Goal: Task Accomplishment & Management: Manage account settings

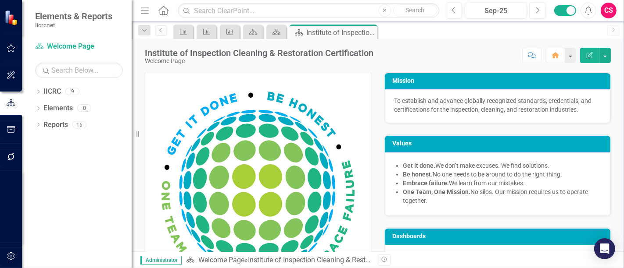
click at [604, 17] on div "CS" at bounding box center [608, 11] width 16 height 16
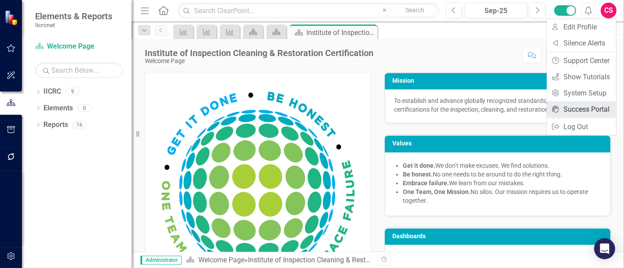
click at [557, 102] on link "icon.portal Success Portal" at bounding box center [580, 109] width 69 height 16
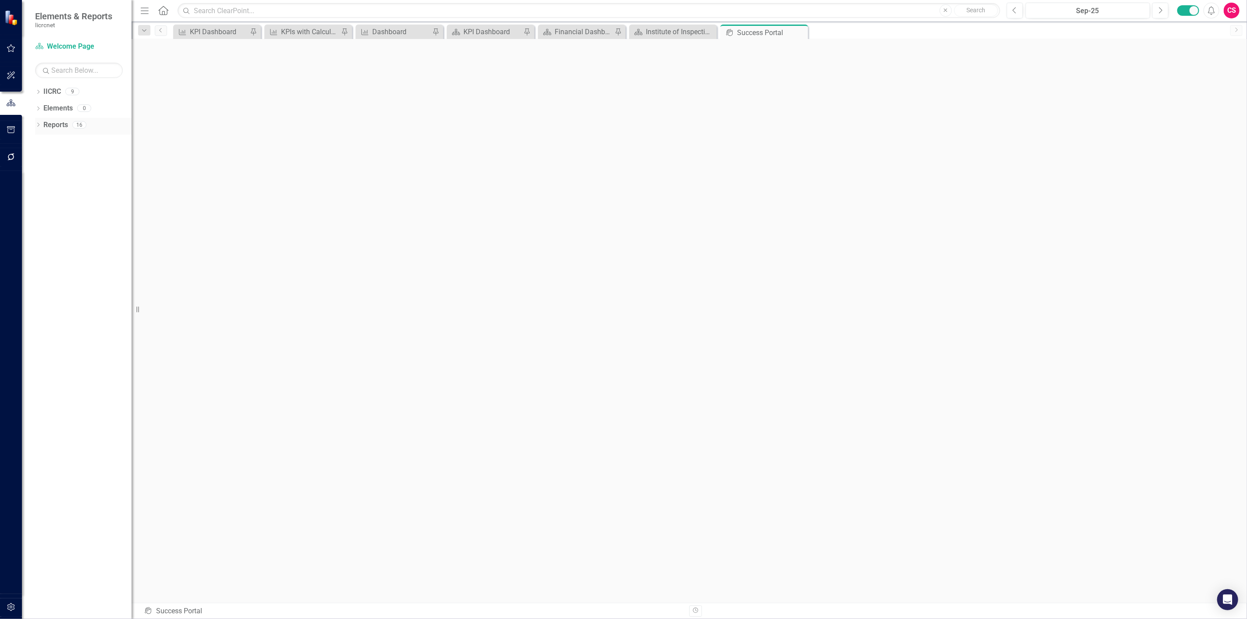
click at [51, 128] on link "Reports" at bounding box center [55, 125] width 25 height 10
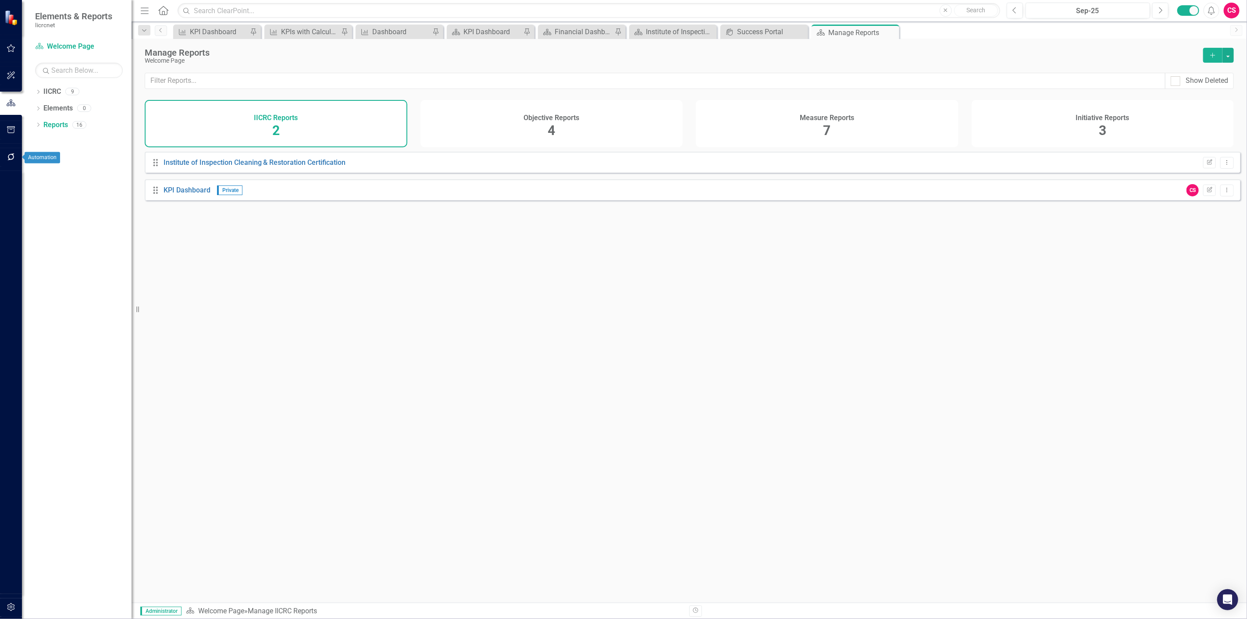
click at [14, 150] on button "button" at bounding box center [11, 157] width 20 height 18
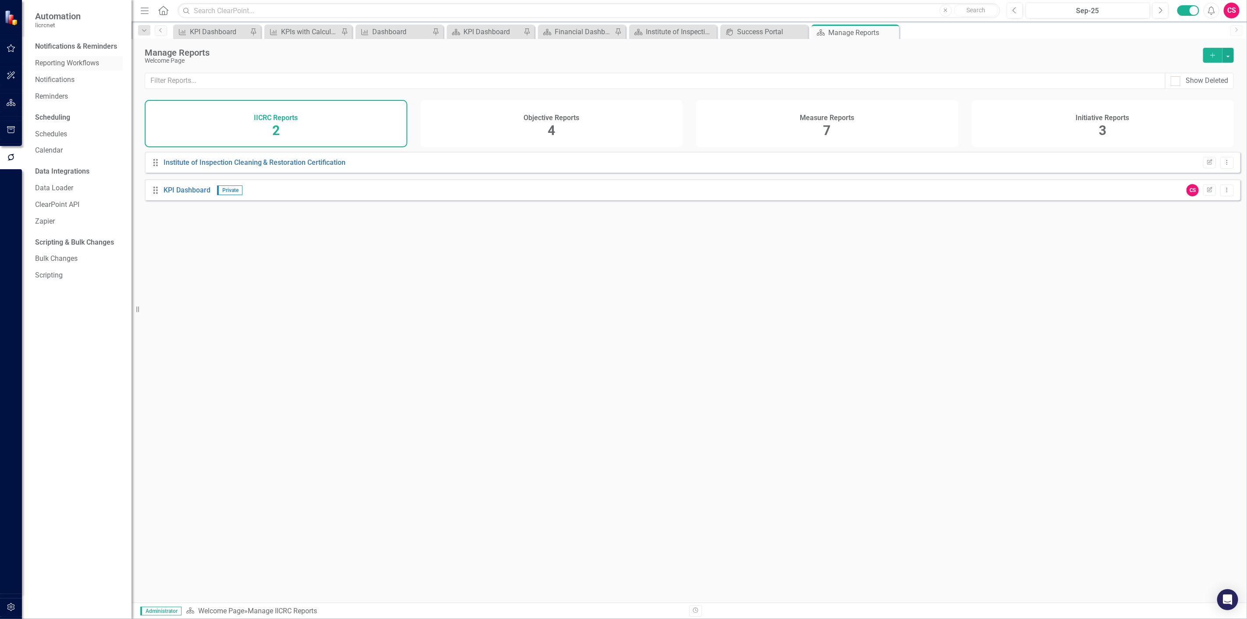
click at [62, 68] on link "Reporting Workflows" at bounding box center [79, 63] width 88 height 10
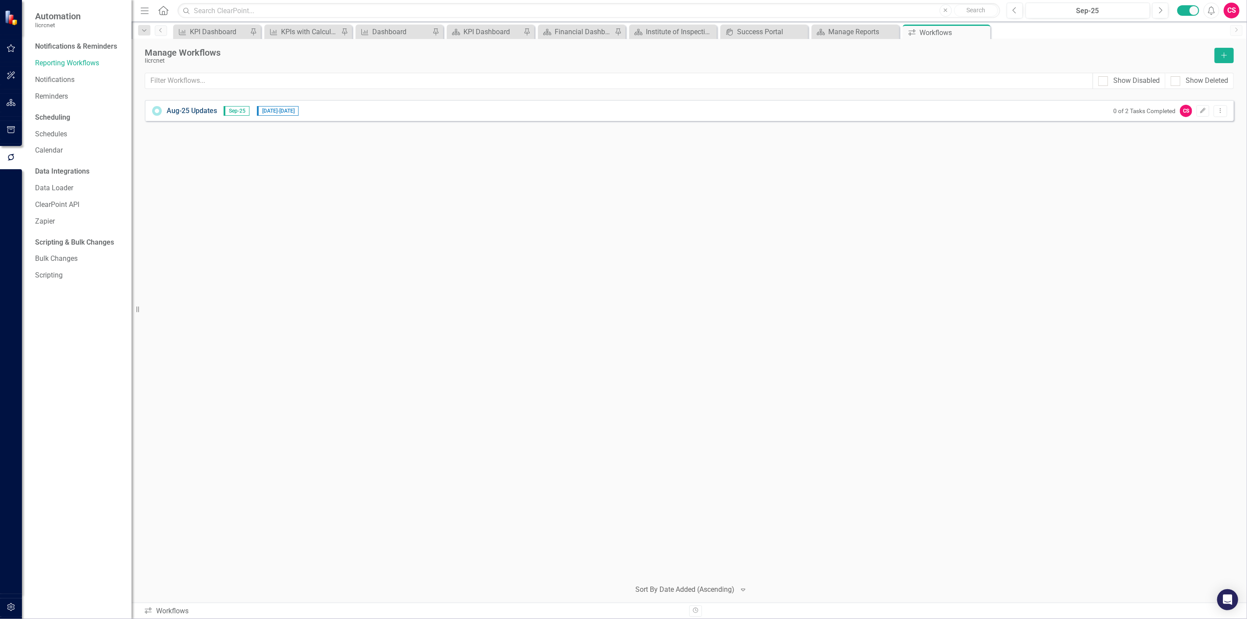
click at [203, 113] on link "Aug-25 Updates" at bounding box center [192, 111] width 50 height 10
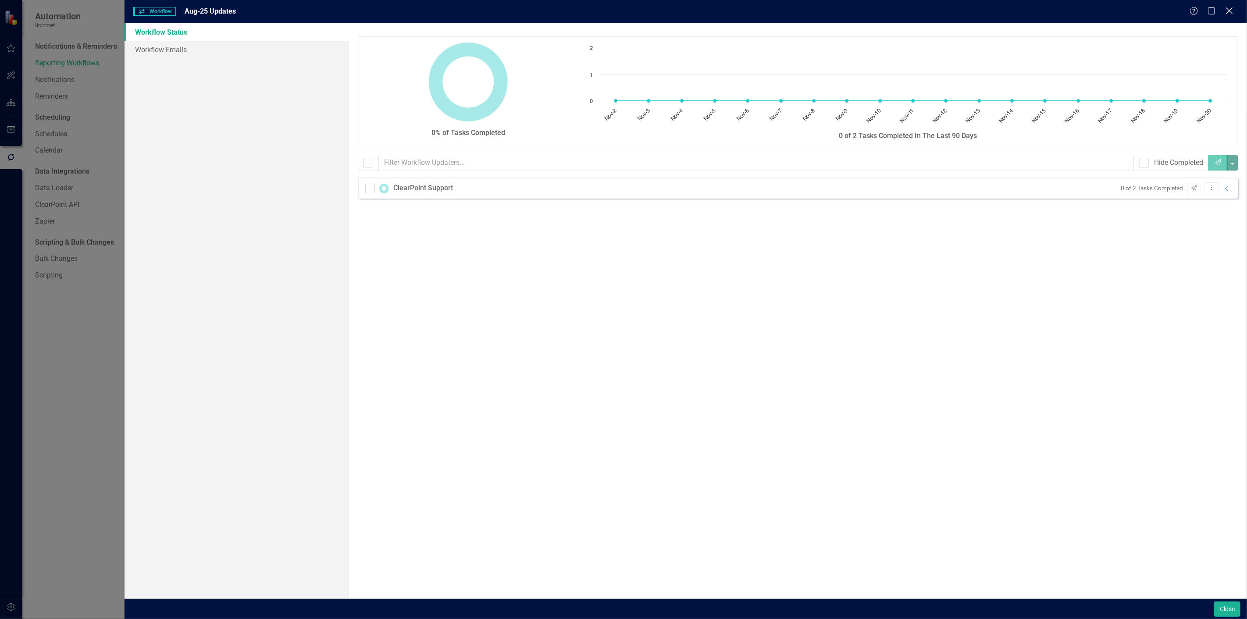
click at [623, 10] on icon "Close" at bounding box center [1229, 11] width 11 height 8
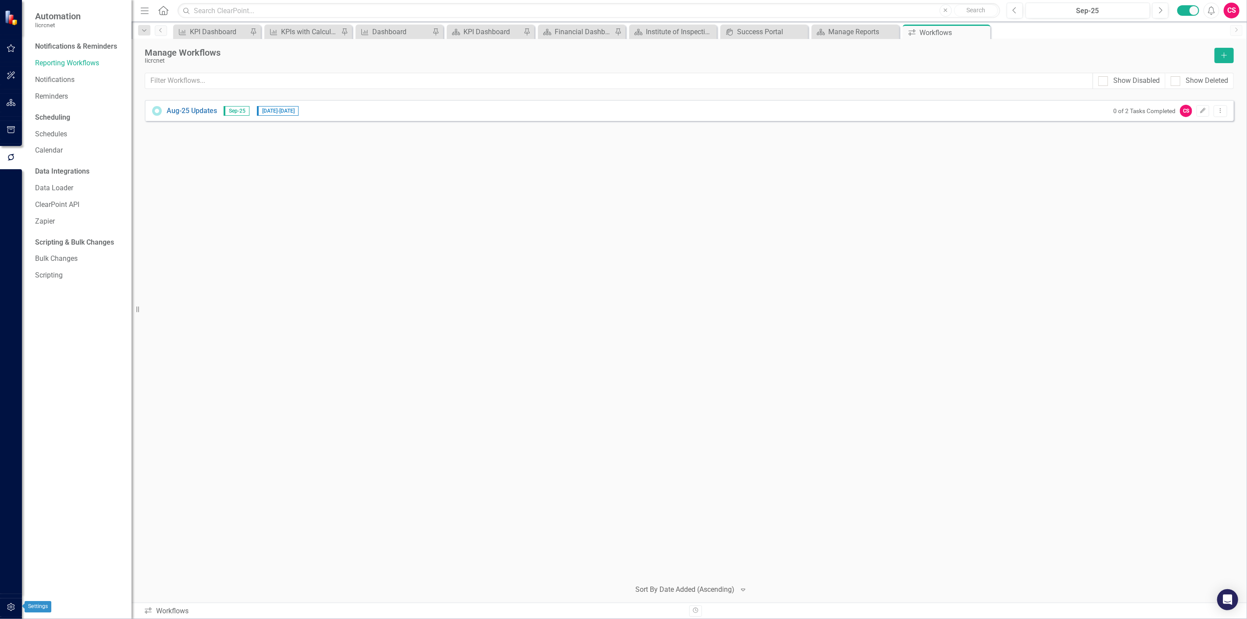
click at [6, 268] on button "button" at bounding box center [11, 608] width 20 height 18
click at [63, 60] on link "Manage Users" at bounding box center [79, 61] width 88 height 10
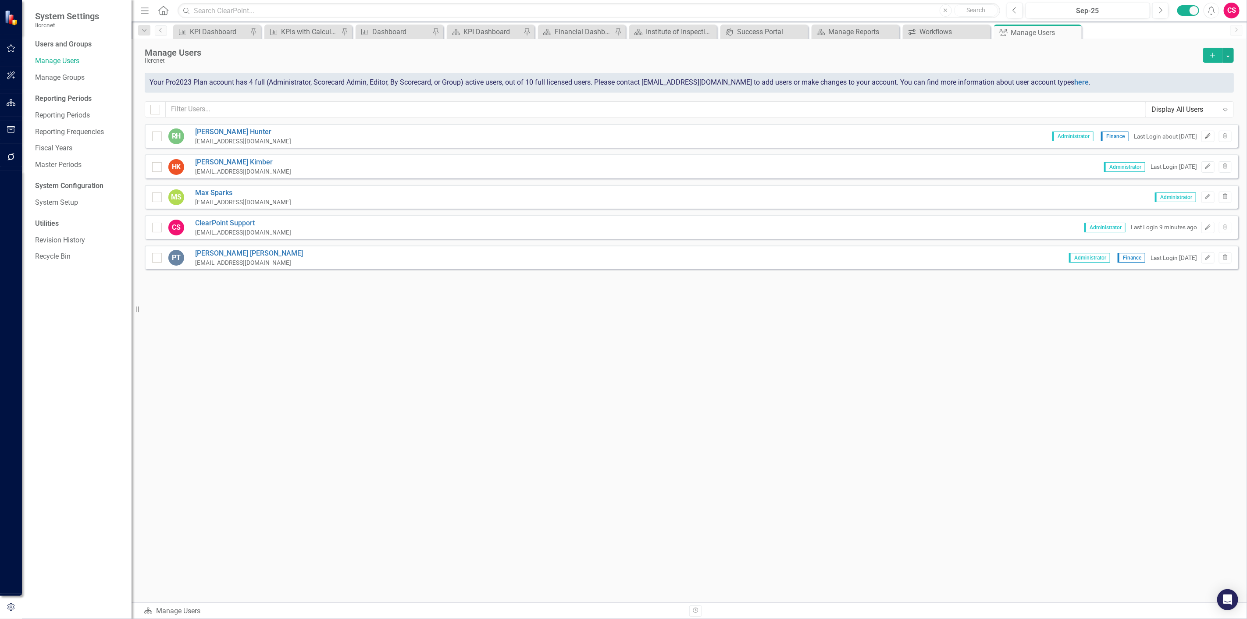
click at [623, 136] on icon "Edit" at bounding box center [1208, 136] width 7 height 5
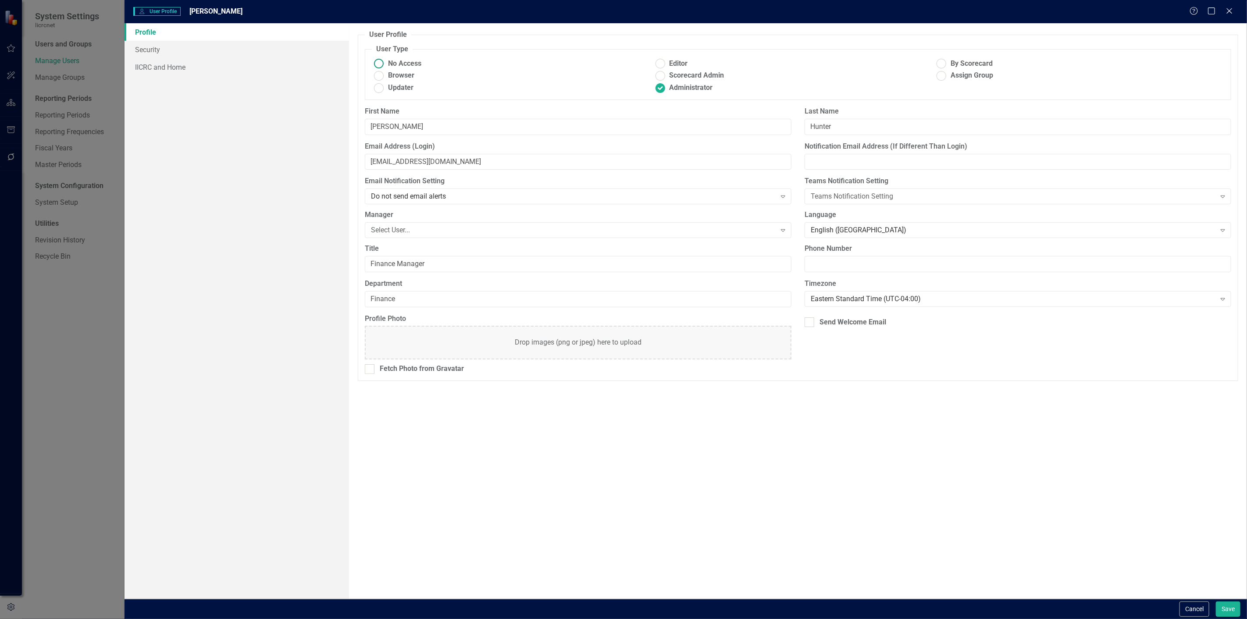
click at [380, 66] on ins at bounding box center [379, 64] width 14 height 14
click at [380, 66] on input "No Access" at bounding box center [379, 64] width 14 height 14
radio input "true"
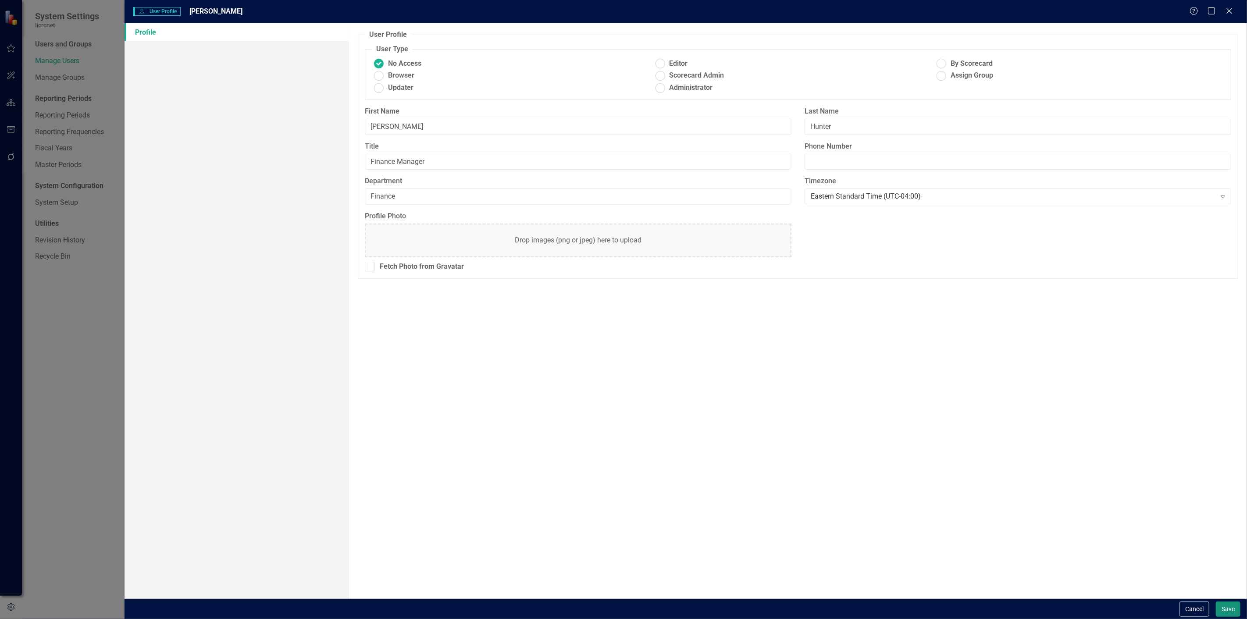
click at [623, 268] on button "Save" at bounding box center [1228, 609] width 25 height 15
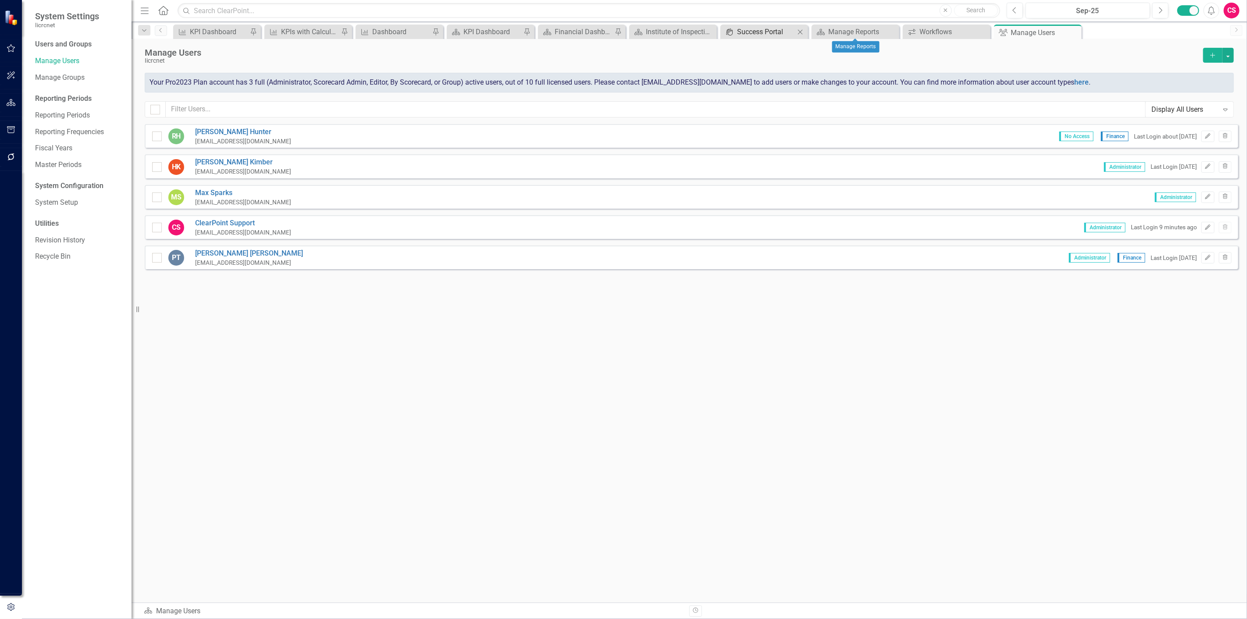
click at [623, 30] on div "Success Portal" at bounding box center [766, 31] width 58 height 11
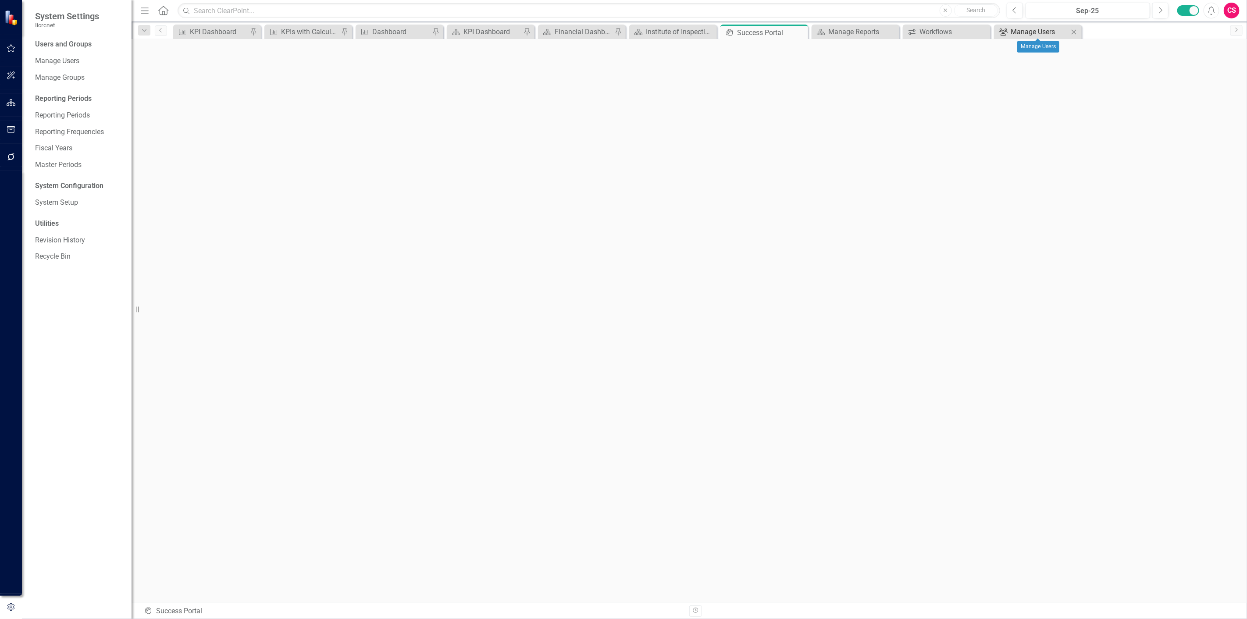
click at [623, 31] on link "Group Manage Users" at bounding box center [1032, 31] width 72 height 11
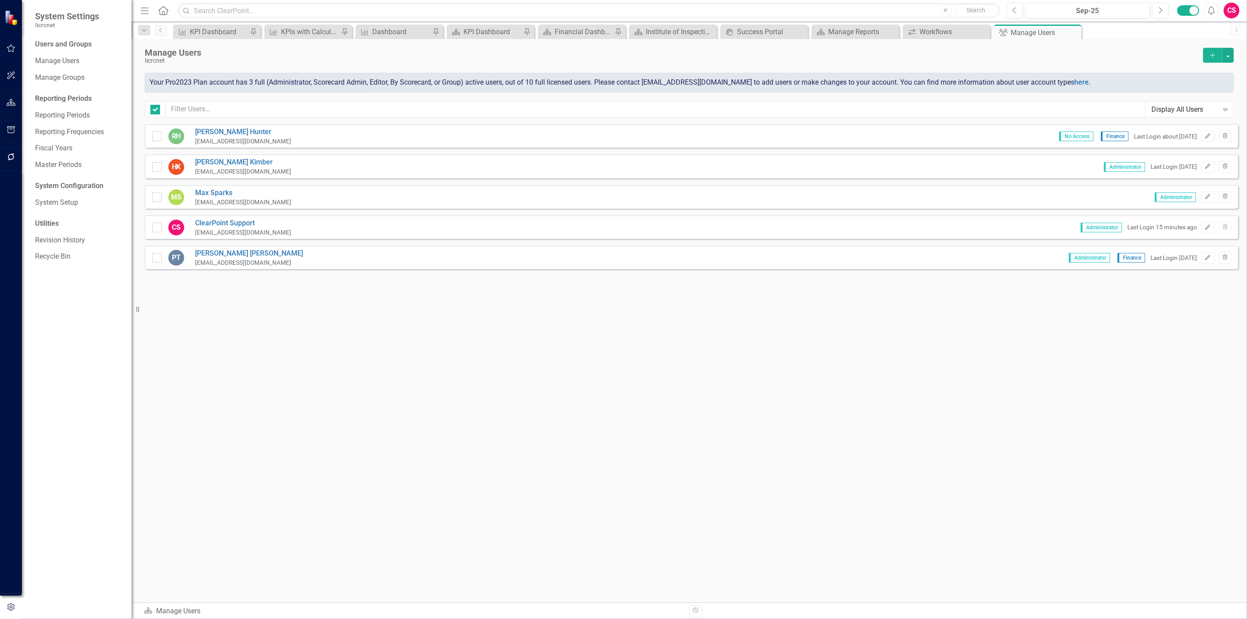
checkbox input "false"
click at [623, 34] on div "Success Portal" at bounding box center [766, 31] width 58 height 11
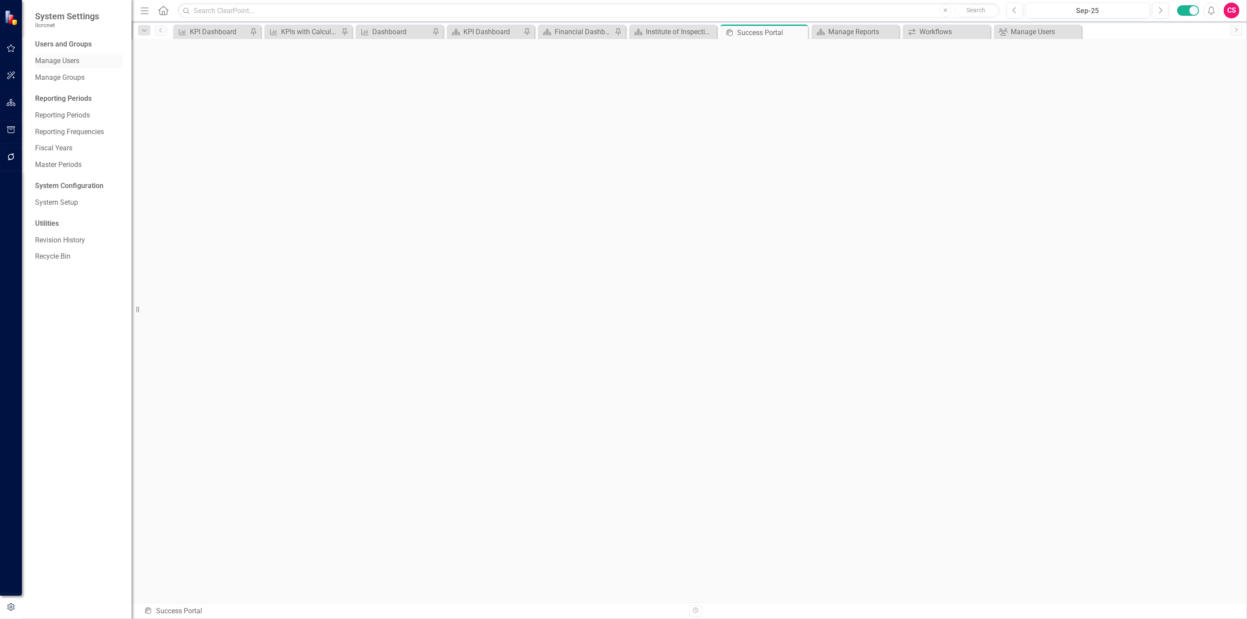
click at [68, 62] on link "Manage Users" at bounding box center [79, 61] width 88 height 10
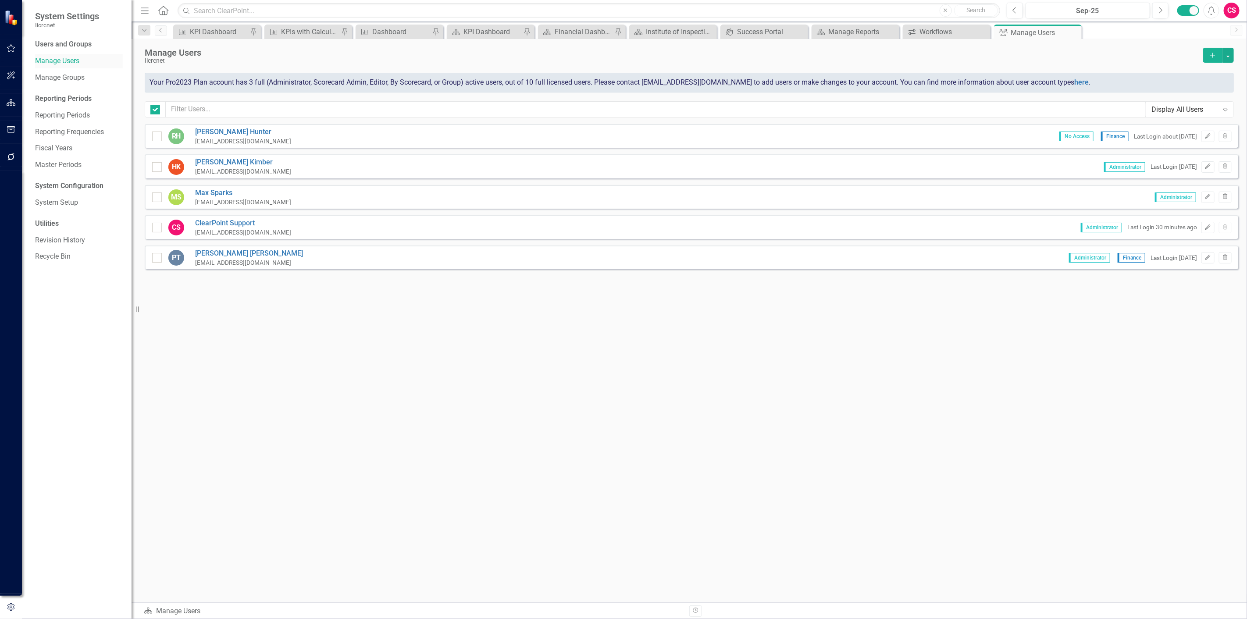
checkbox input "false"
click at [623, 136] on icon "Edit" at bounding box center [1208, 136] width 7 height 5
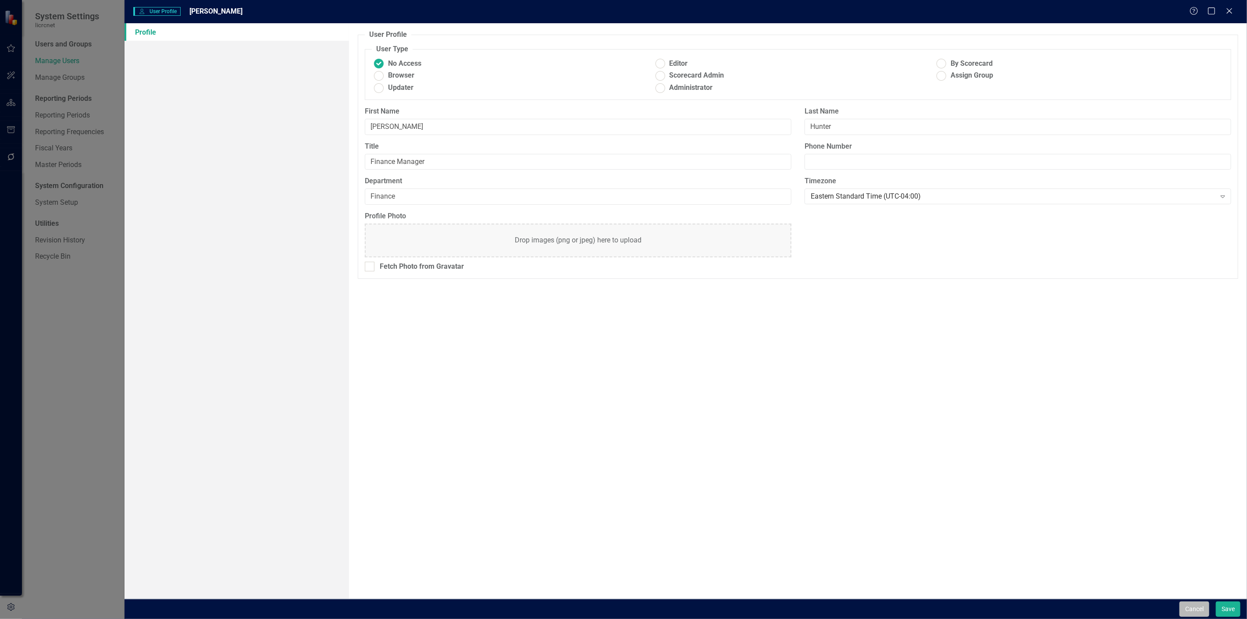
click at [623, 268] on button "Cancel" at bounding box center [1195, 609] width 30 height 15
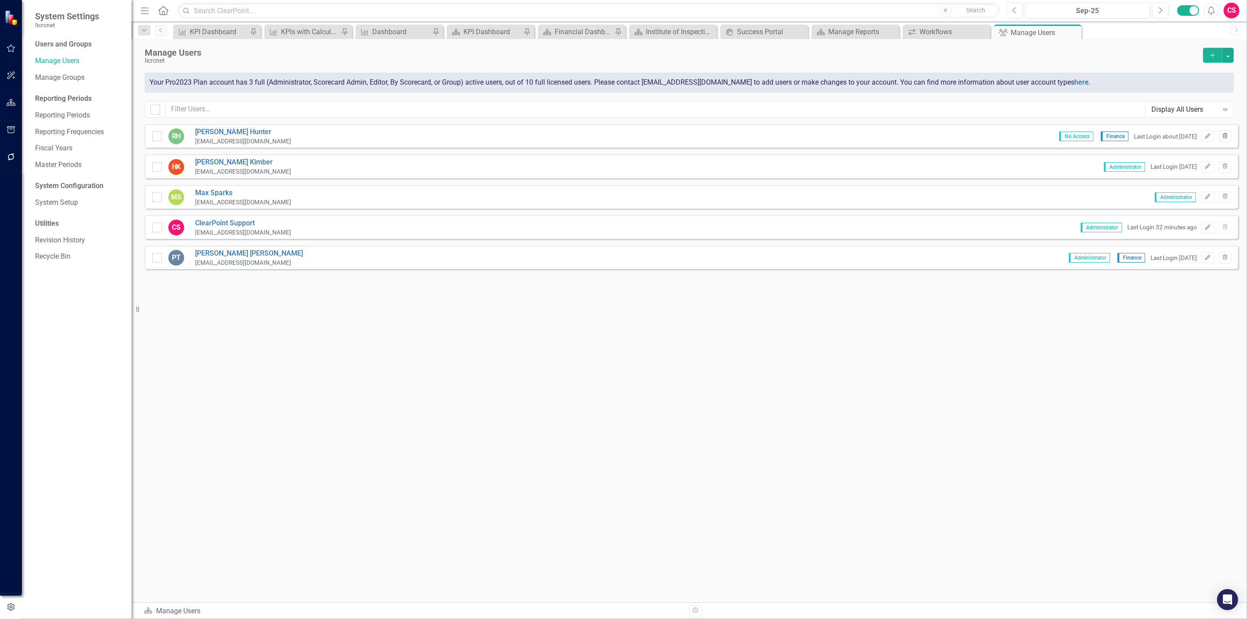
click at [623, 135] on icon "Trash" at bounding box center [1225, 136] width 7 height 5
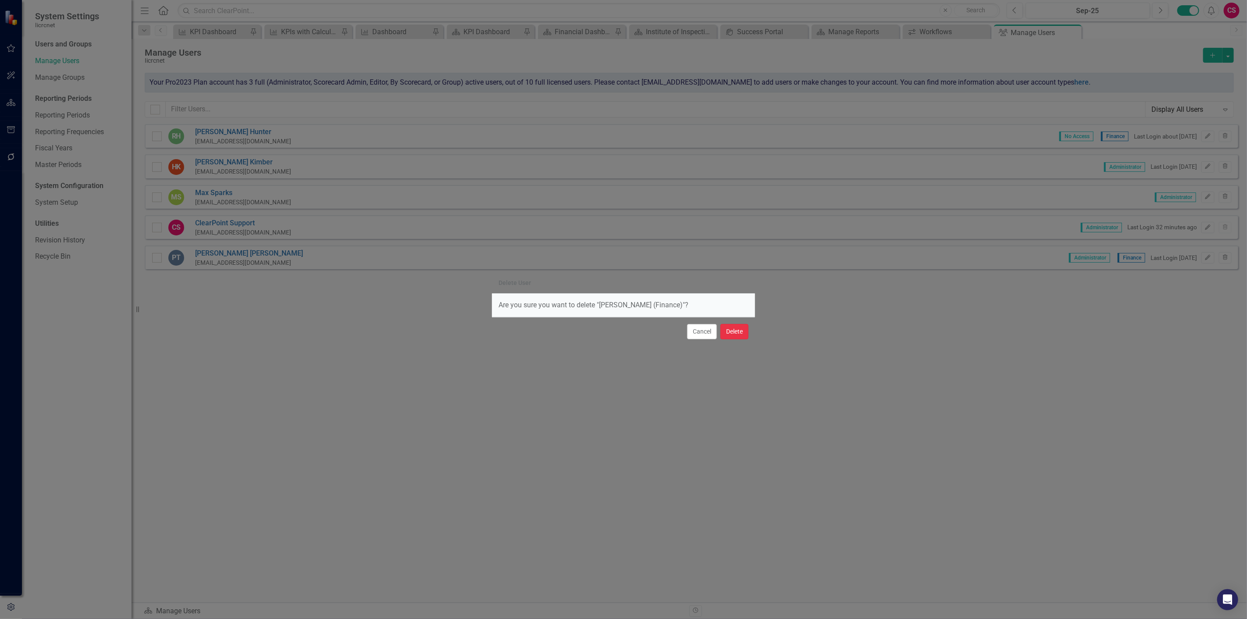
click at [623, 268] on button "Delete" at bounding box center [735, 331] width 28 height 15
